Goal: Task Accomplishment & Management: Use online tool/utility

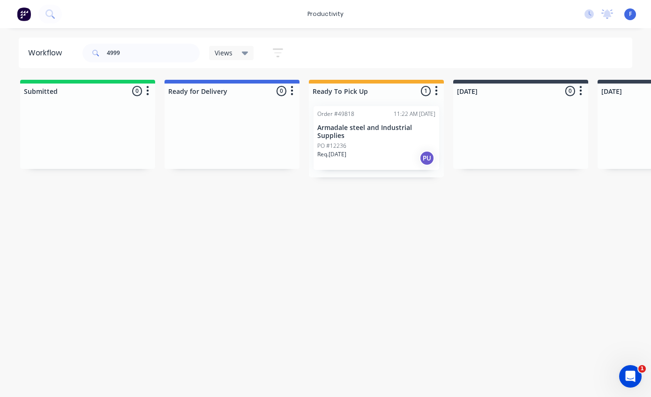
type input "49997"
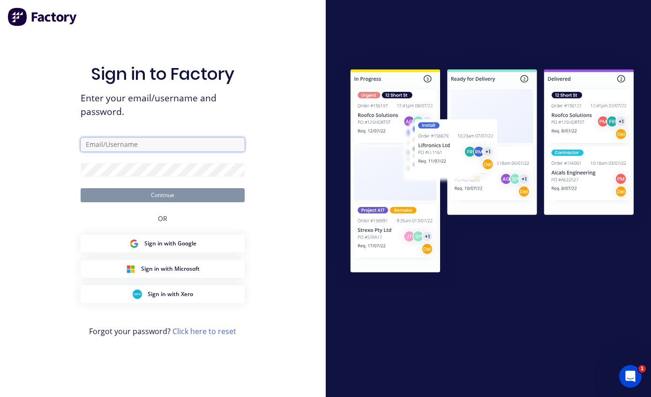
click at [196, 151] on input "text" at bounding box center [163, 144] width 164 height 14
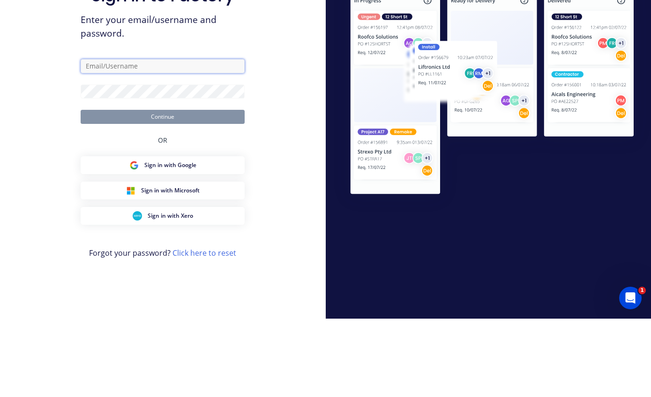
click at [178, 137] on input "text" at bounding box center [163, 144] width 164 height 14
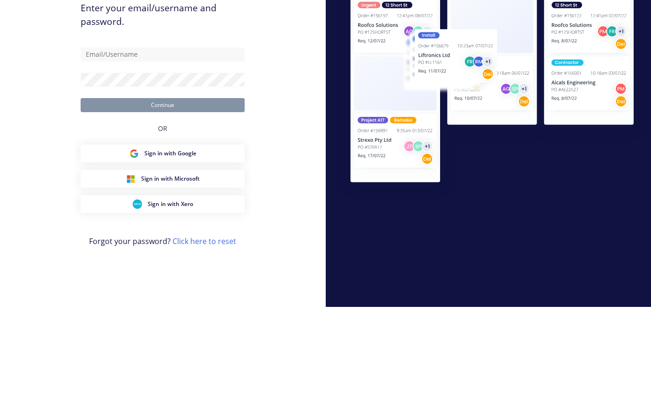
scroll to position [37, 0]
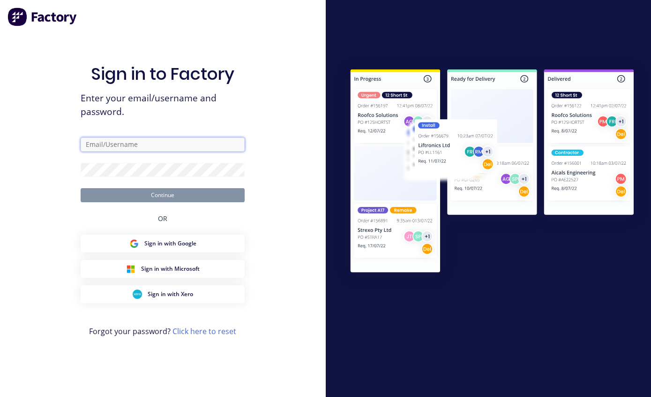
type input "[EMAIL_ADDRESS][DOMAIN_NAME]"
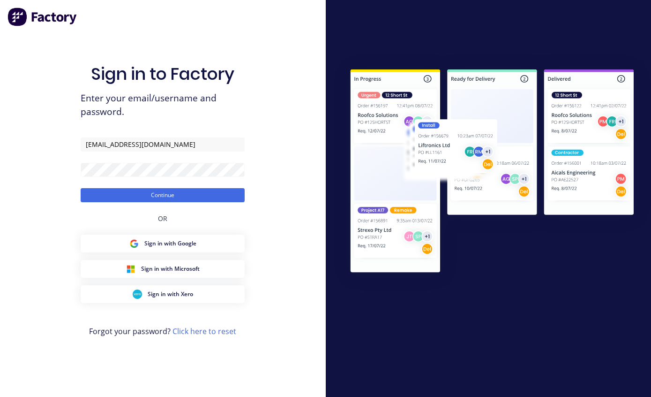
click at [197, 188] on button "Continue" at bounding box center [163, 195] width 164 height 14
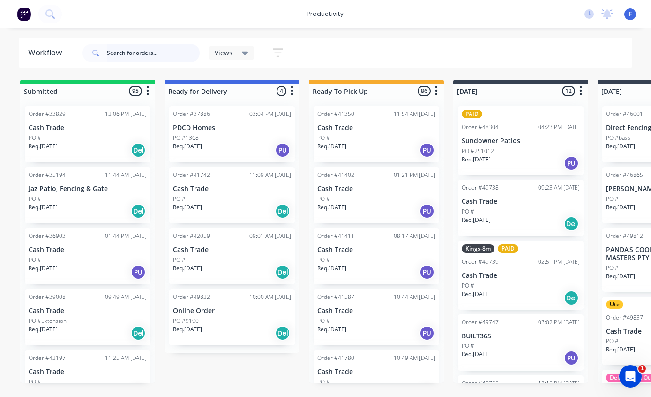
click at [148, 55] on input "text" at bounding box center [153, 53] width 93 height 19
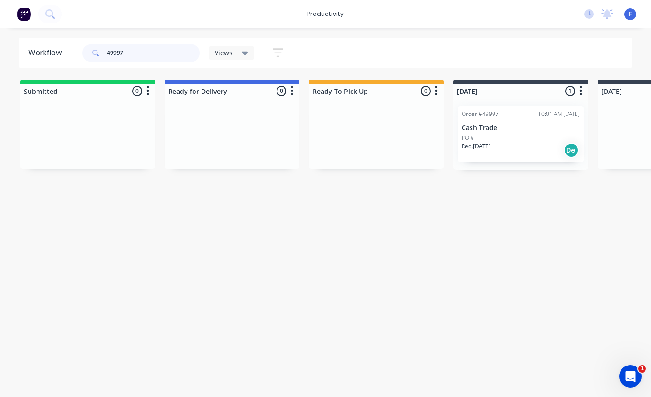
type input "49997"
click at [503, 124] on p "Cash Trade" at bounding box center [521, 128] width 118 height 8
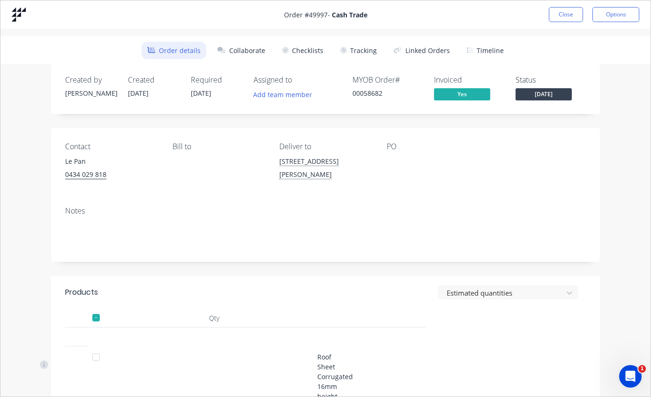
click at [368, 48] on button "Tracking" at bounding box center [359, 50] width 48 height 17
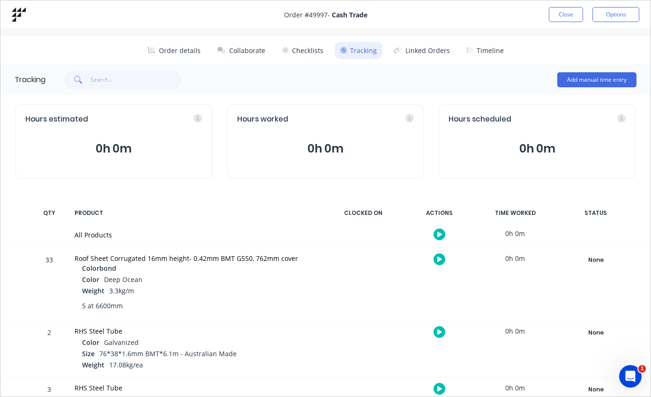
click at [587, 261] on div "None" at bounding box center [595, 260] width 67 height 12
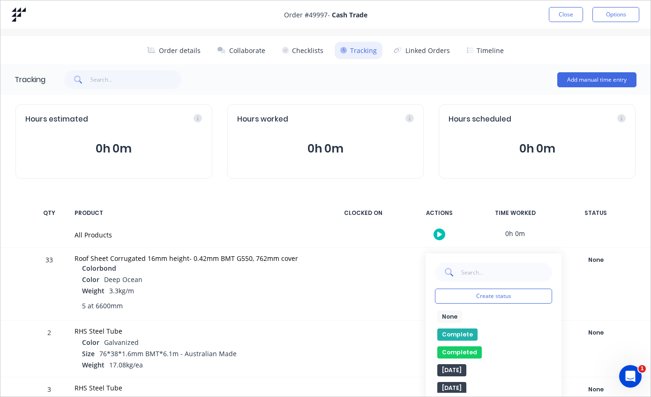
click at [455, 330] on button "Complete" at bounding box center [457, 334] width 40 height 12
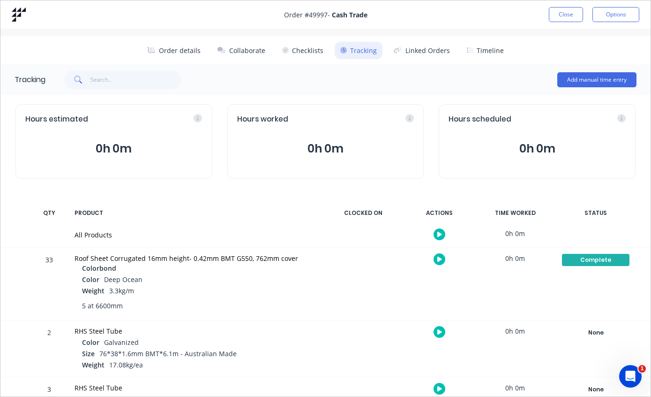
click at [567, 15] on button "Close" at bounding box center [566, 14] width 34 height 15
